Goal: Information Seeking & Learning: Learn about a topic

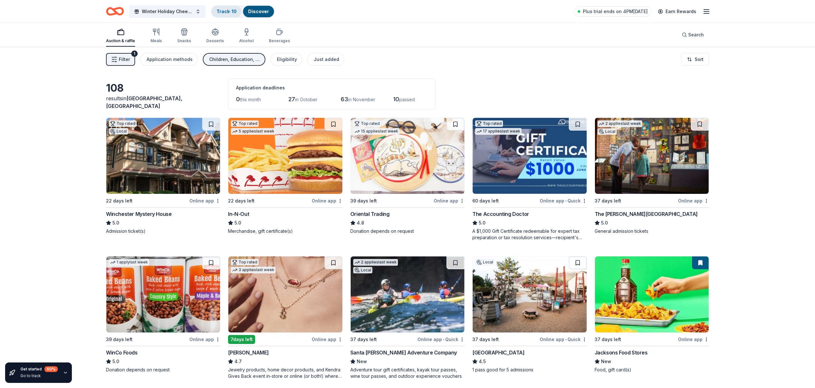
click at [228, 13] on link "Track · 10" at bounding box center [226, 11] width 20 height 5
click at [198, 12] on button "Winter Holiday Cheer Auction" at bounding box center [167, 11] width 77 height 13
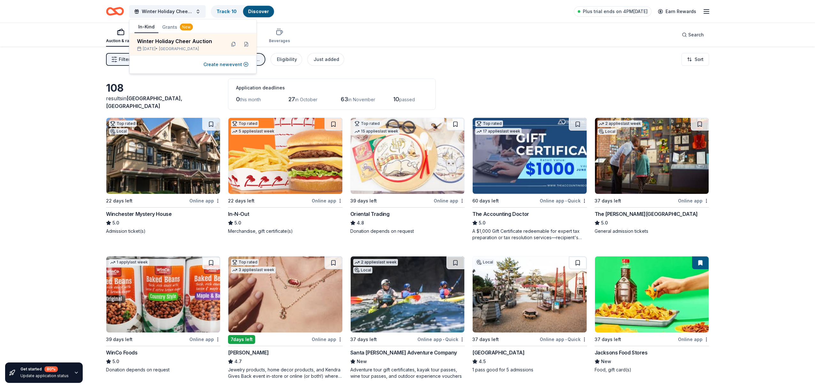
click at [170, 27] on button "Grants New" at bounding box center [177, 26] width 38 height 11
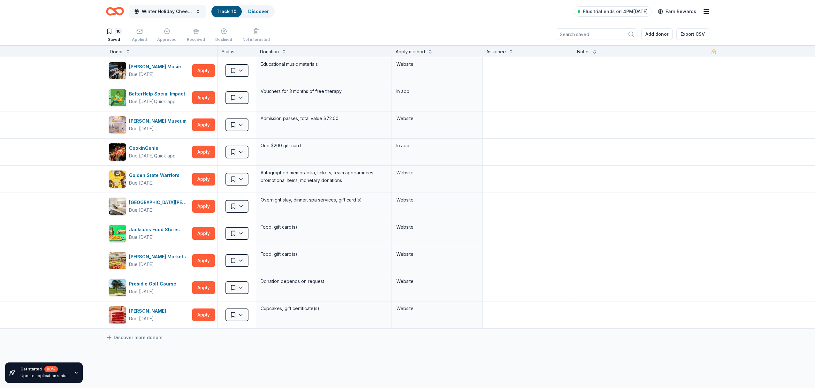
click at [198, 11] on button "Winter Holiday Cheer Auction" at bounding box center [167, 11] width 77 height 13
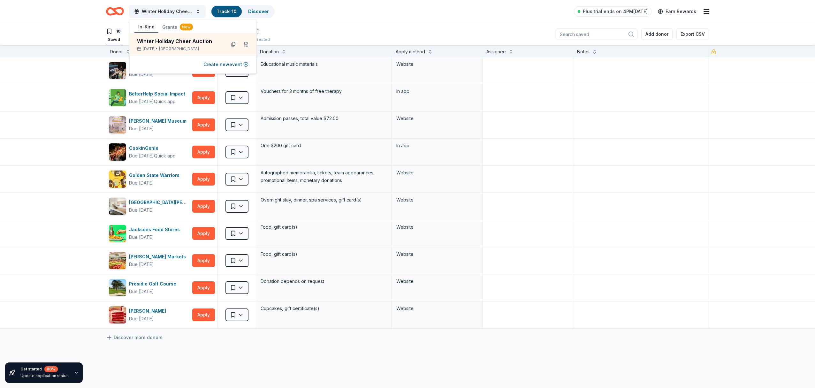
click at [170, 28] on button "Grants New" at bounding box center [177, 26] width 38 height 11
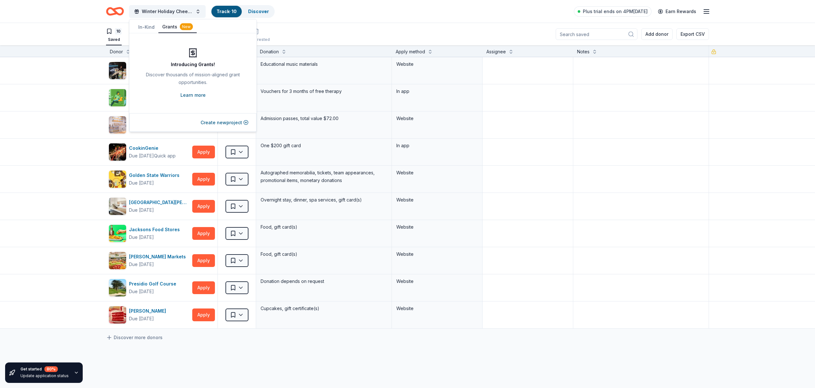
click at [195, 95] on link "Learn more" at bounding box center [192, 95] width 25 height 8
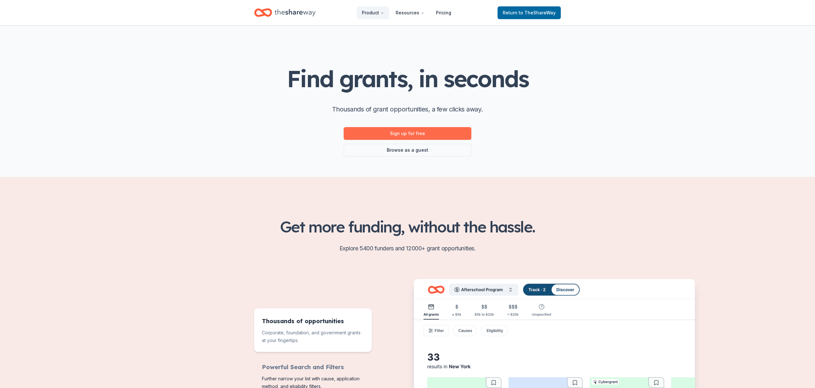
click at [423, 134] on link "Sign up for free" at bounding box center [408, 133] width 128 height 13
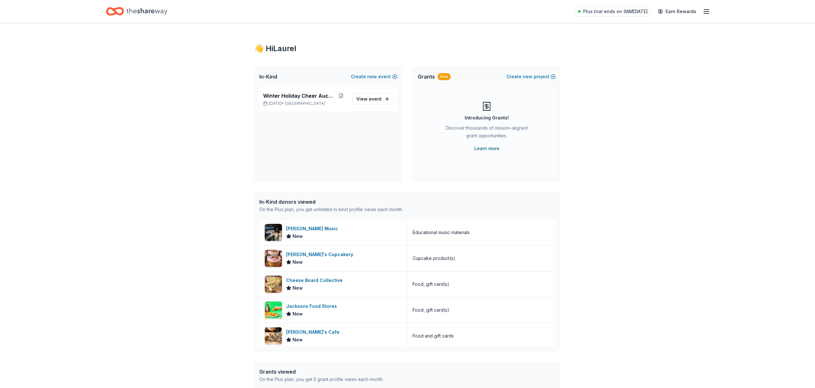
click at [488, 147] on link "Learn more" at bounding box center [486, 149] width 25 height 8
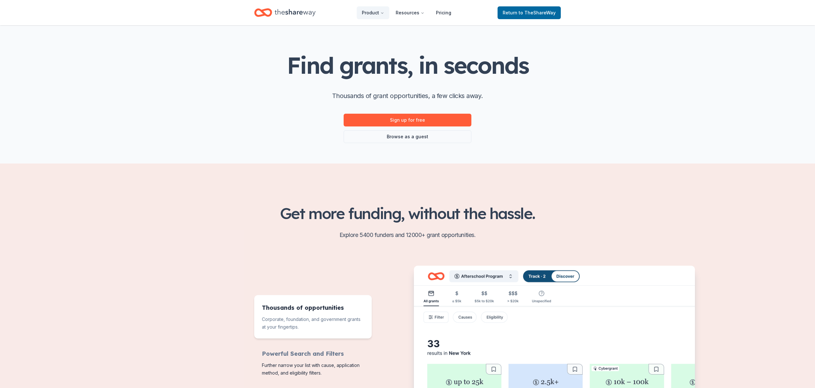
scroll to position [16, 0]
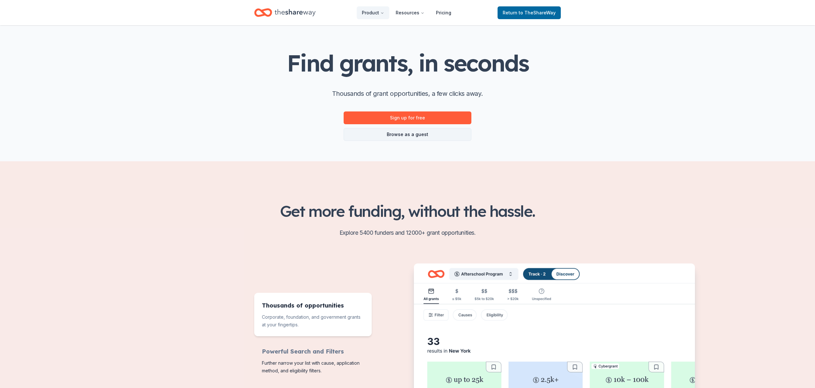
click at [399, 134] on link "Browse as a guest" at bounding box center [408, 134] width 128 height 13
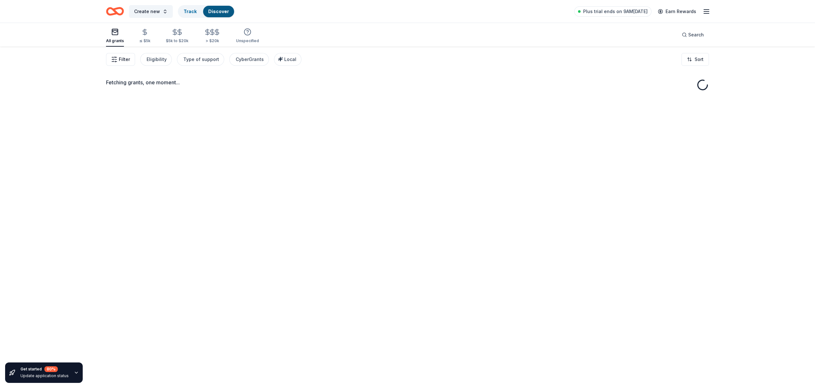
click at [123, 60] on span "Filter" at bounding box center [124, 60] width 11 height 8
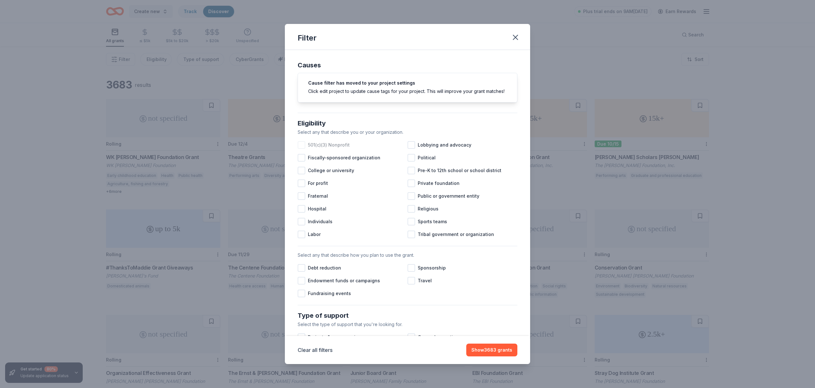
click at [303, 144] on div at bounding box center [302, 145] width 8 height 8
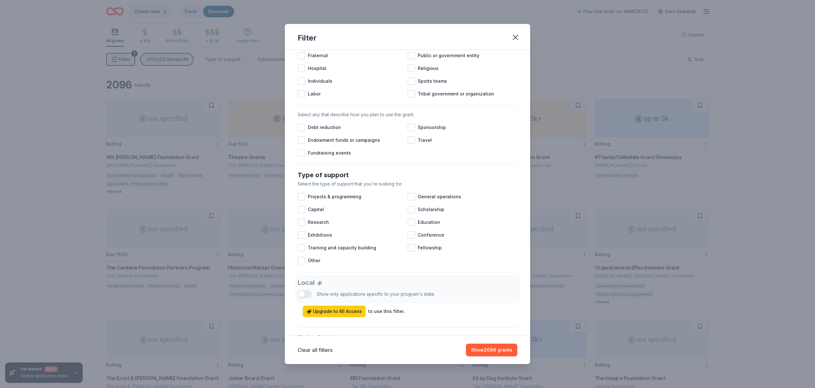
scroll to position [144, 0]
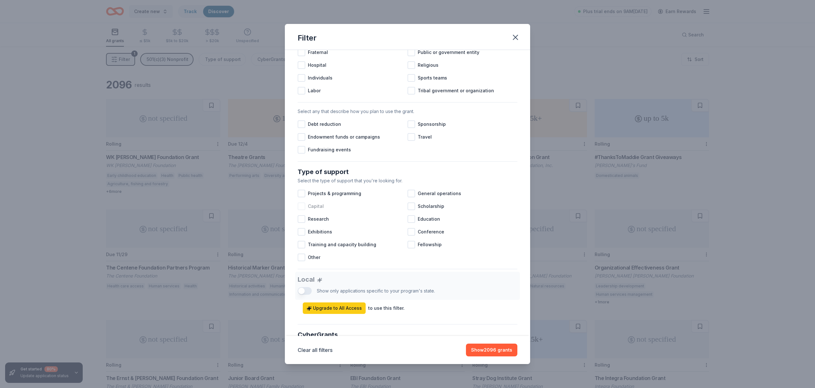
click at [300, 206] on div at bounding box center [302, 206] width 8 height 8
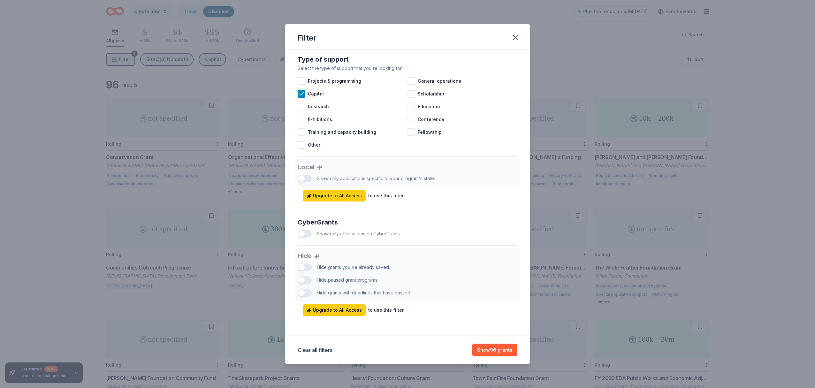
scroll to position [256, 0]
click at [306, 234] on button "button" at bounding box center [305, 234] width 14 height 8
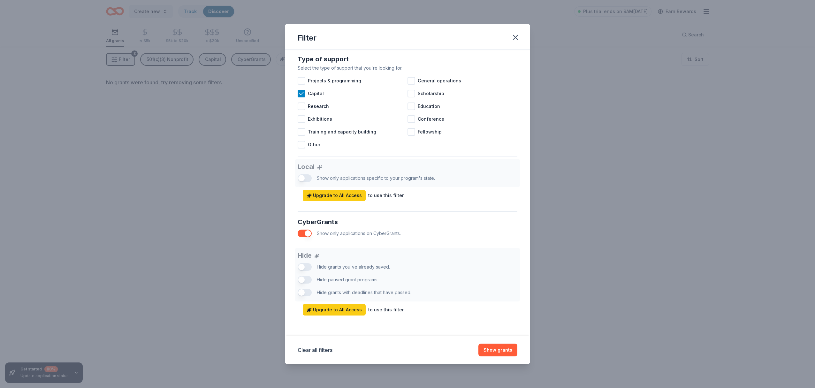
click at [306, 234] on button "button" at bounding box center [305, 234] width 14 height 8
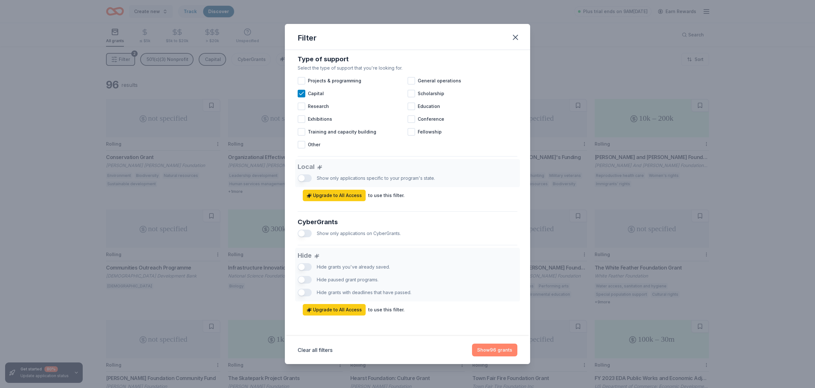
click at [501, 351] on button "Show 96 grants" at bounding box center [494, 350] width 45 height 13
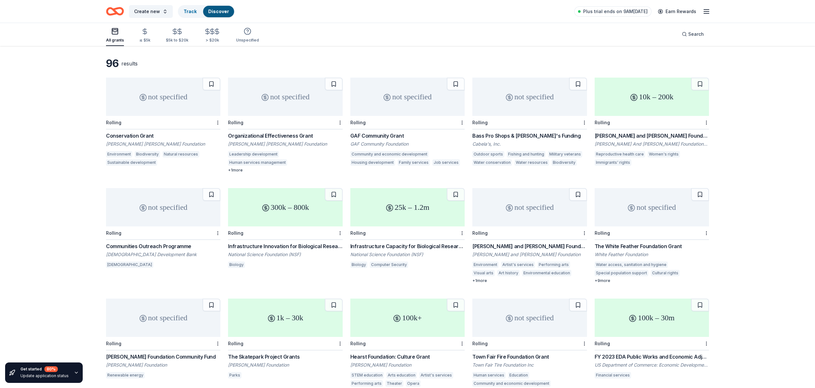
scroll to position [23, 0]
click at [525, 244] on div "Dr. Robert C. and Tina Sohn Foundation Grants" at bounding box center [529, 245] width 114 height 8
